Goal: Transaction & Acquisition: Book appointment/travel/reservation

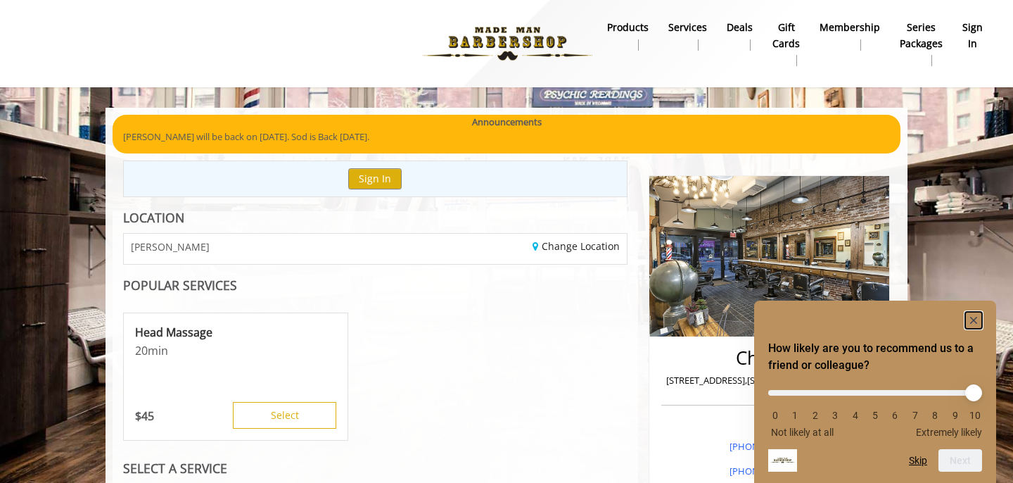
click at [972, 321] on rect "Hide survey" at bounding box center [973, 320] width 17 height 17
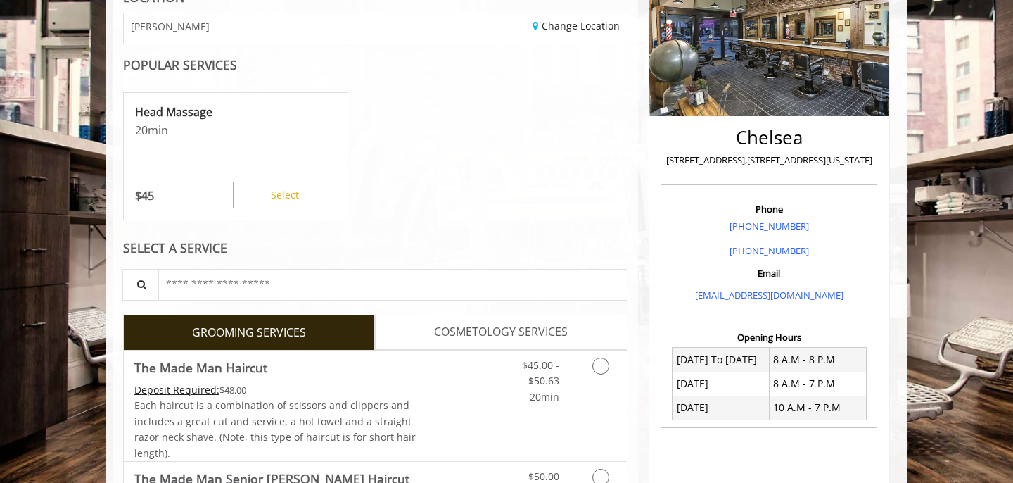
scroll to position [731, 0]
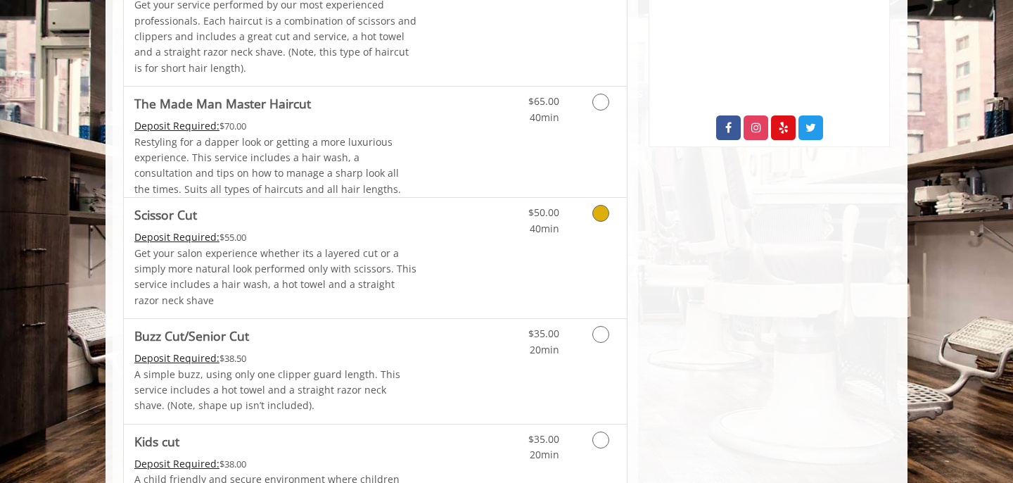
click at [599, 219] on icon "Grooming services" at bounding box center [600, 213] width 17 height 17
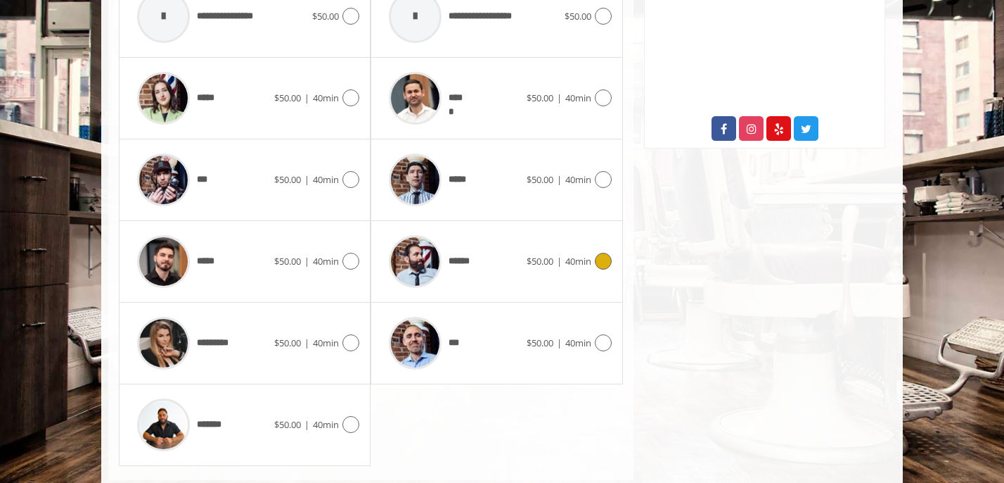
scroll to position [729, 0]
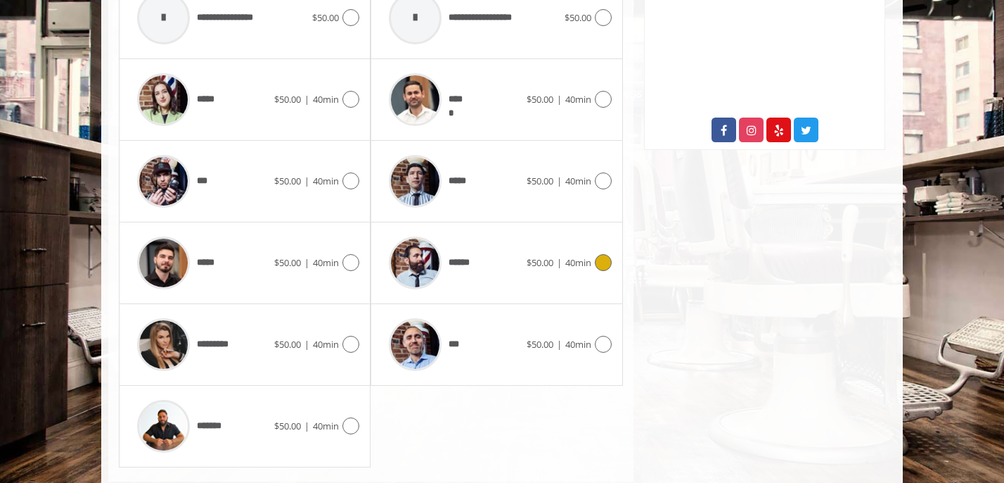
click at [594, 262] on div at bounding box center [602, 262] width 20 height 17
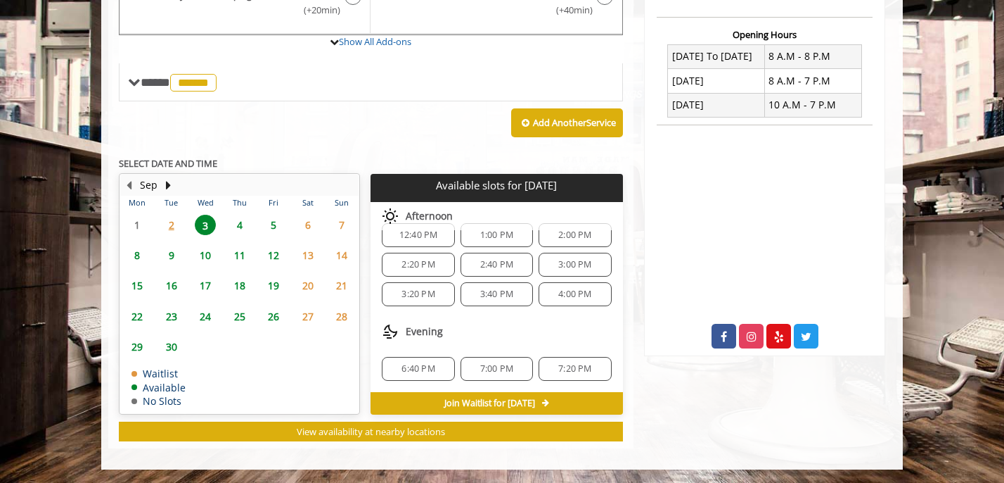
scroll to position [521, 0]
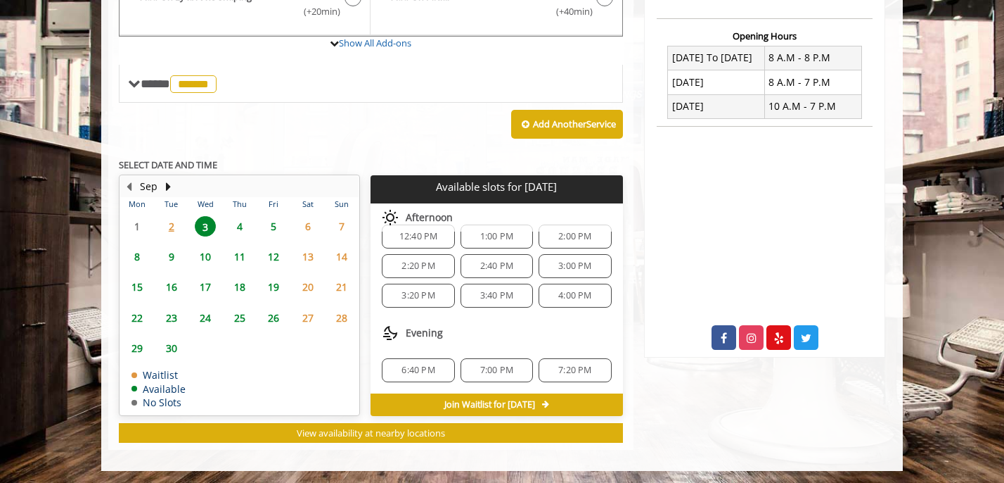
click at [427, 367] on span "6:40 PM" at bounding box center [418, 369] width 33 height 11
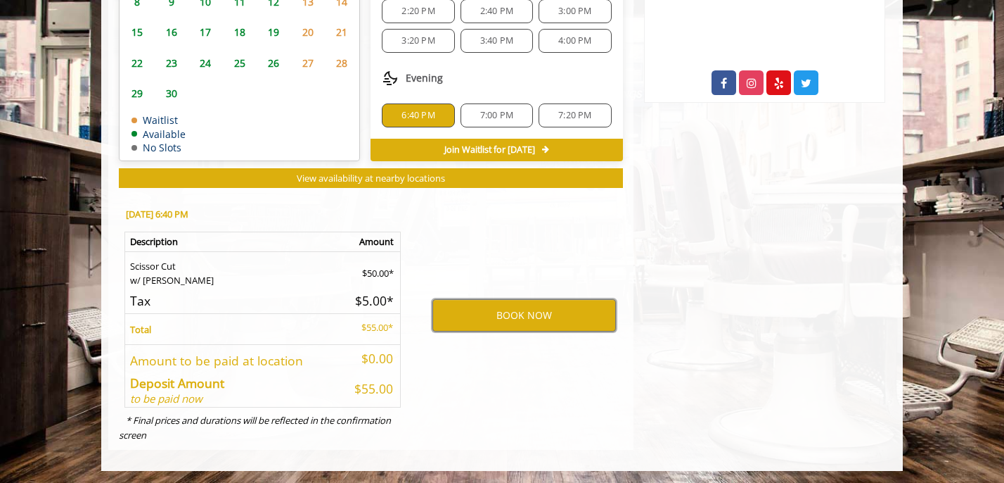
scroll to position [777, 0]
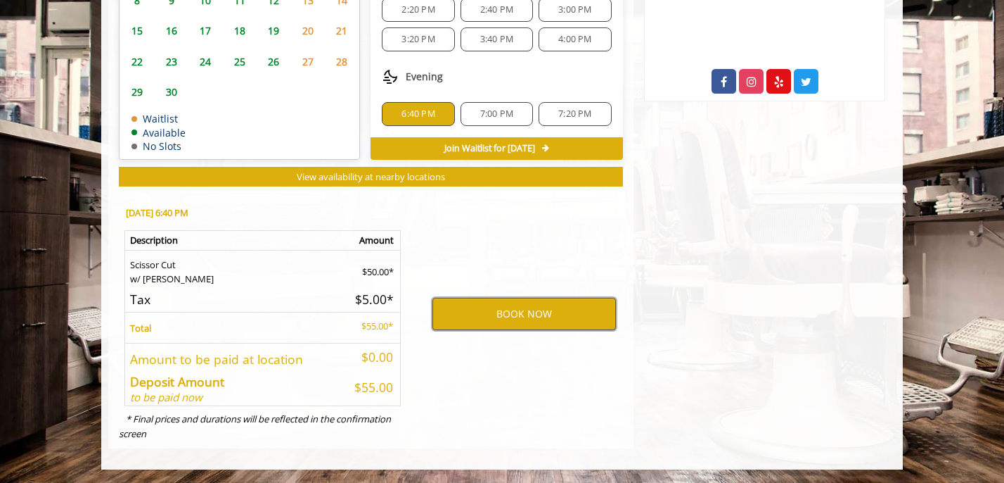
click at [538, 312] on button "BOOK NOW" at bounding box center [525, 314] width 184 height 32
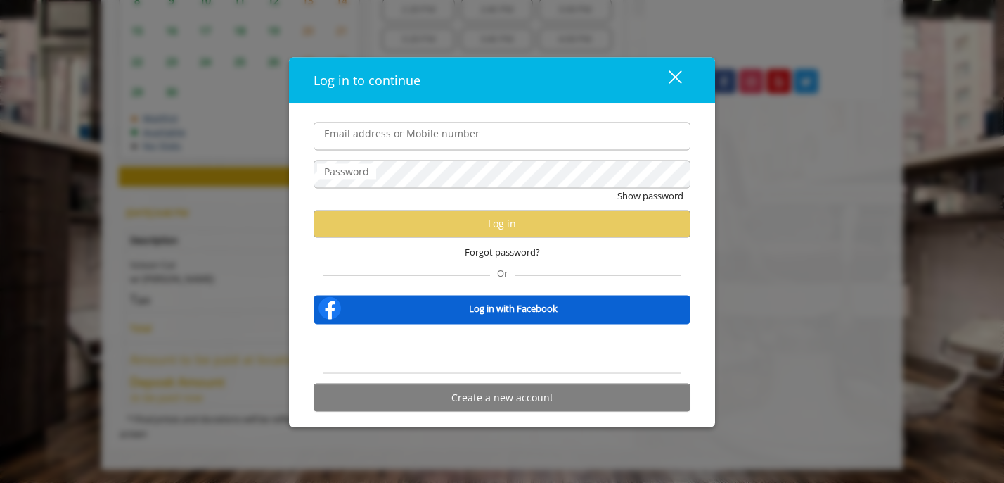
type input "**********"
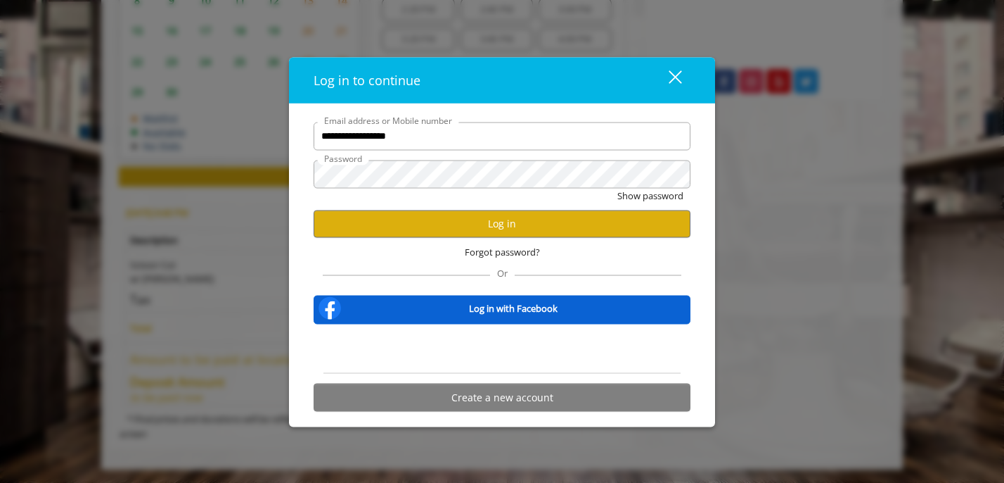
scroll to position [0, 0]
click at [445, 222] on button "Log in" at bounding box center [502, 223] width 377 height 27
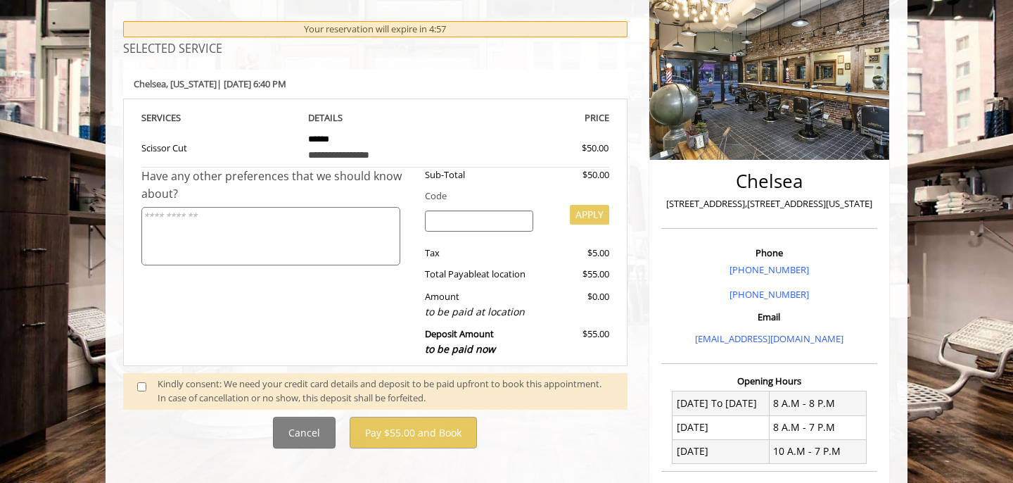
scroll to position [227, 0]
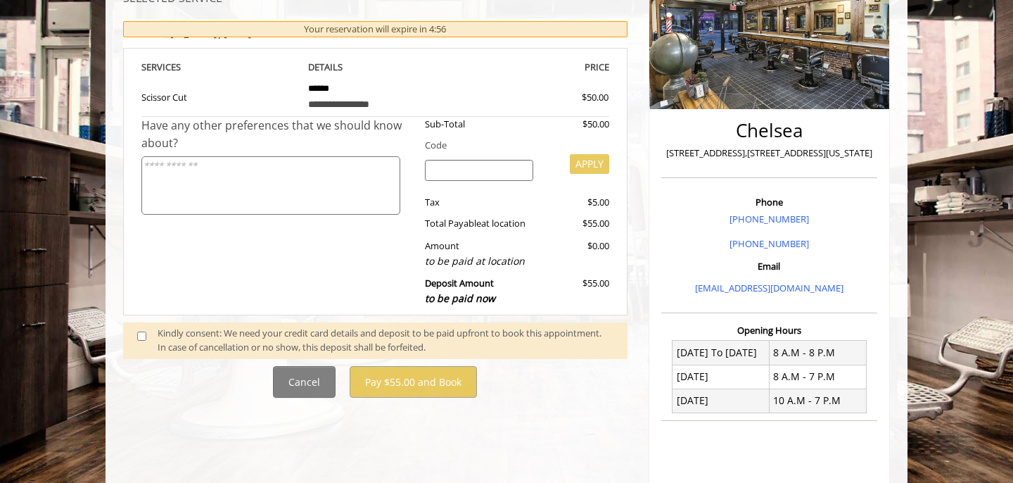
click at [340, 331] on div "Kindly consent: We need your credit card details and deposit to be paid upfront…" at bounding box center [386, 341] width 456 height 30
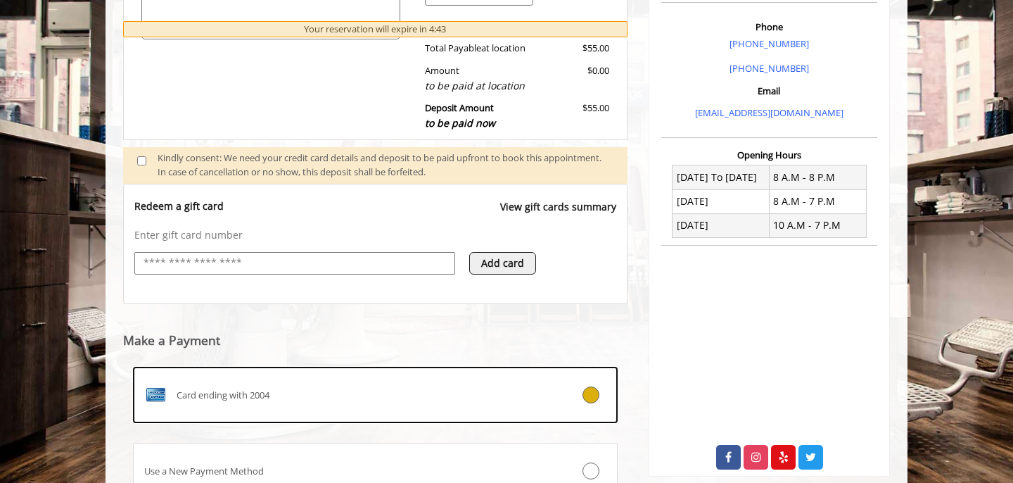
scroll to position [494, 0]
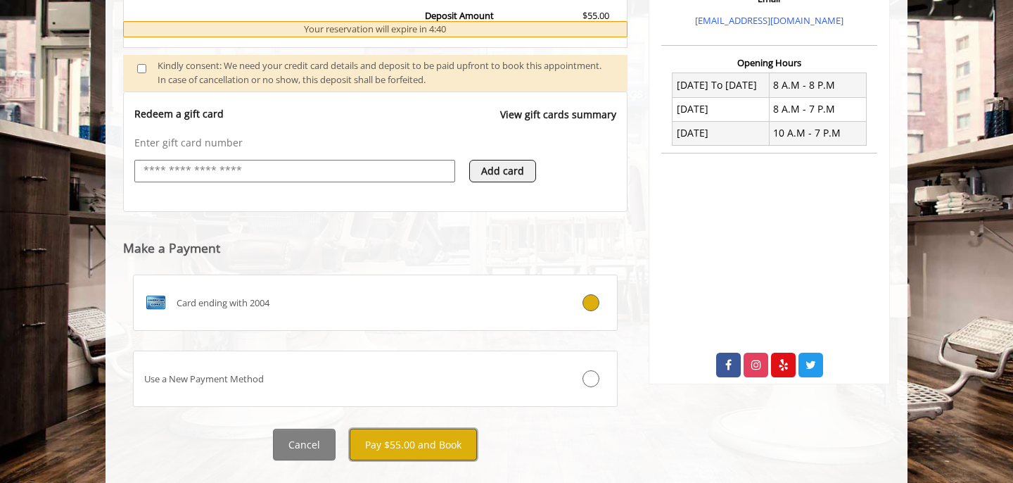
click at [409, 447] on button "Pay $55.00 and Book" at bounding box center [413, 444] width 127 height 32
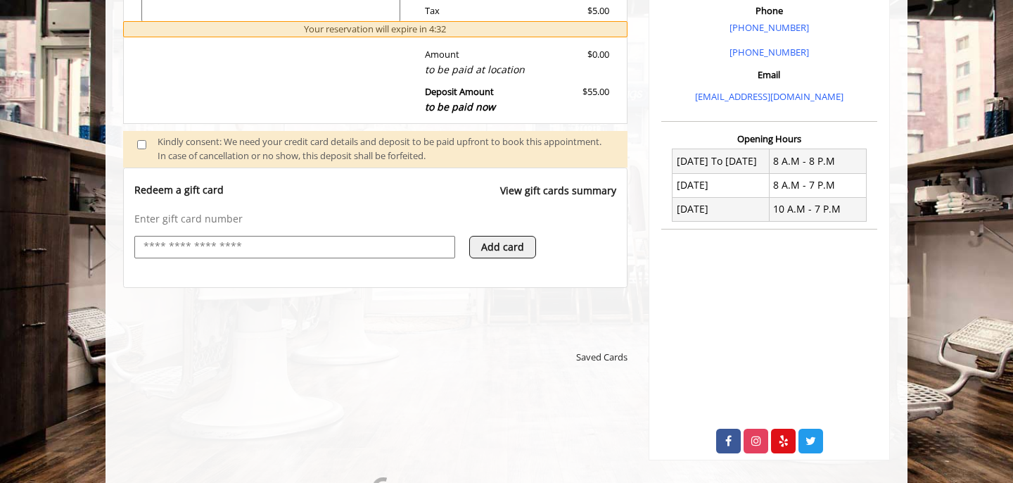
scroll to position [591, 0]
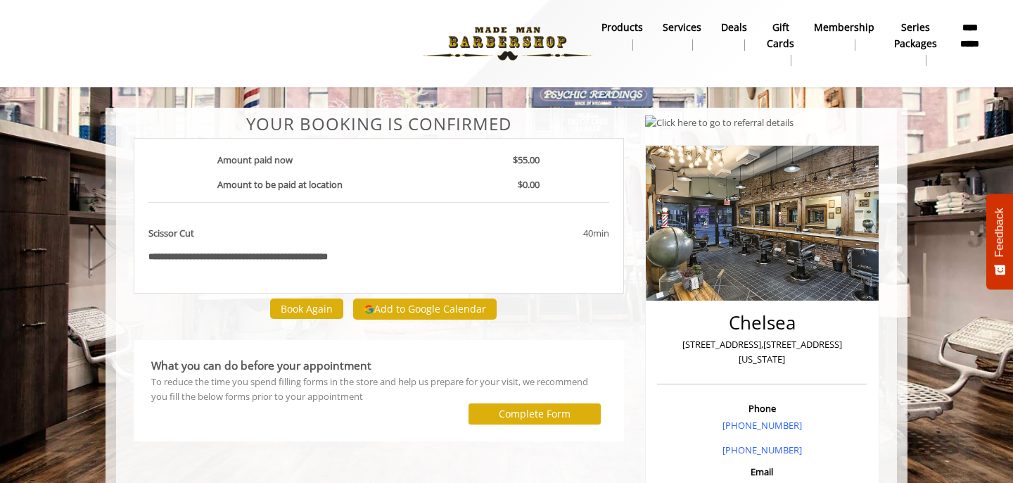
click at [731, 27] on b "Deals" at bounding box center [734, 27] width 26 height 15
